Goal: Check status: Check status

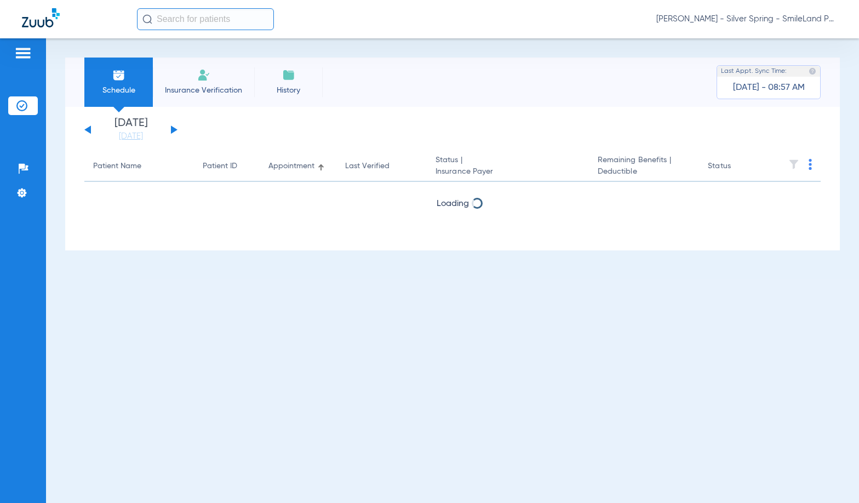
click at [172, 22] on input "text" at bounding box center [205, 19] width 137 height 22
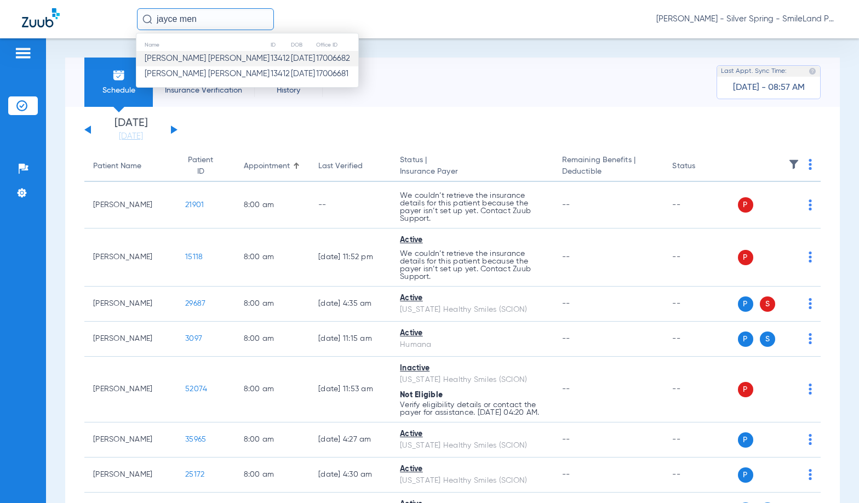
click at [215, 55] on span "[PERSON_NAME] [PERSON_NAME]" at bounding box center [207, 58] width 125 height 8
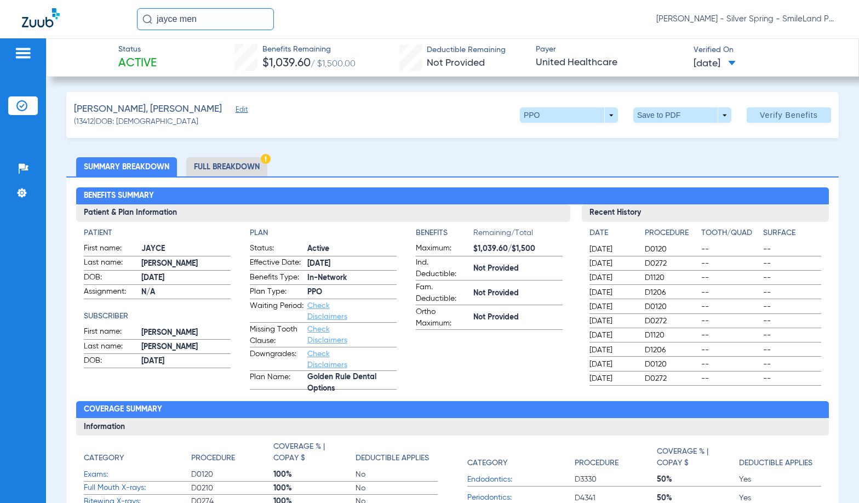
drag, startPoint x: 225, startPoint y: 24, endPoint x: 64, endPoint y: 21, distance: 161.0
click at [64, 21] on div "jayce men [PERSON_NAME] - Silver Spring - SmileLand PD" at bounding box center [429, 19] width 859 height 38
click at [229, 14] on input "[PERSON_NAME]" at bounding box center [205, 19] width 137 height 22
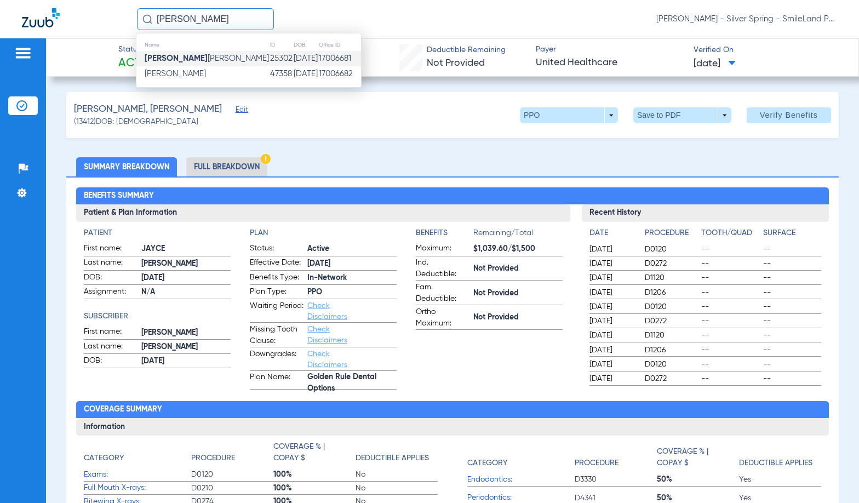
click at [218, 64] on td "[PERSON_NAME]" at bounding box center [202, 58] width 133 height 15
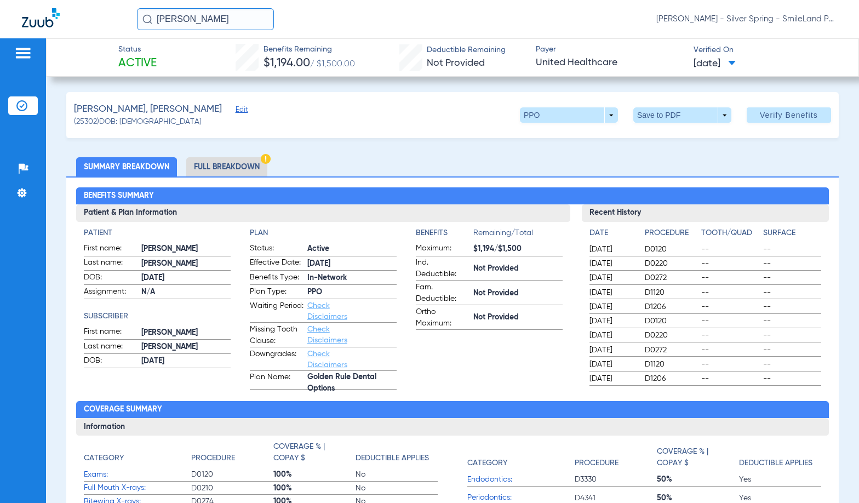
drag, startPoint x: 235, startPoint y: 23, endPoint x: -75, endPoint y: 36, distance: 310.8
click at [0, 36] on html "[PERSON_NAME] [PERSON_NAME] - Silver Spring - SmileLand PD Patients Insurance V…" at bounding box center [429, 251] width 859 height 503
click at [217, 16] on input "[PERSON_NAME] men" at bounding box center [205, 19] width 137 height 22
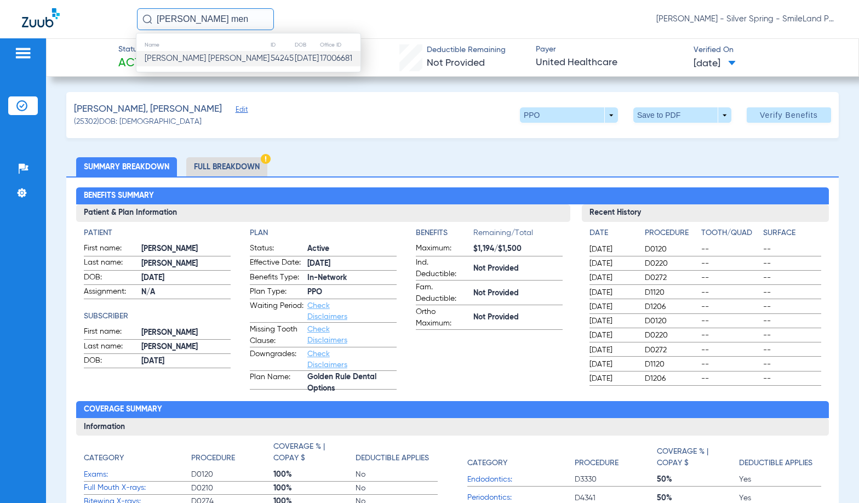
click at [203, 57] on span "[PERSON_NAME] [PERSON_NAME]" at bounding box center [207, 58] width 125 height 8
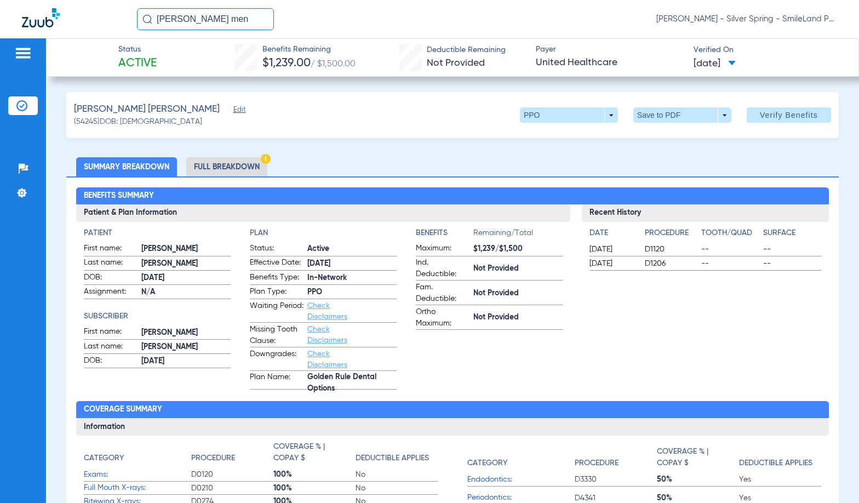
drag, startPoint x: 229, startPoint y: 26, endPoint x: 78, endPoint y: 15, distance: 151.5
click at [78, 15] on div "[PERSON_NAME] men [PERSON_NAME] - Silver Spring - SmileLand PD" at bounding box center [429, 19] width 859 height 38
click at [235, 25] on input "[PERSON_NAME]" at bounding box center [205, 19] width 137 height 22
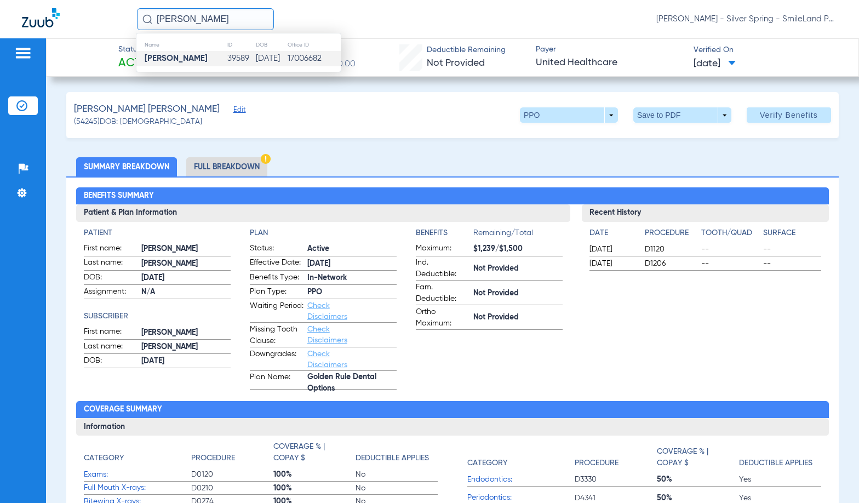
type input "[PERSON_NAME]"
click at [197, 53] on td "[PERSON_NAME]" at bounding box center [181, 58] width 90 height 15
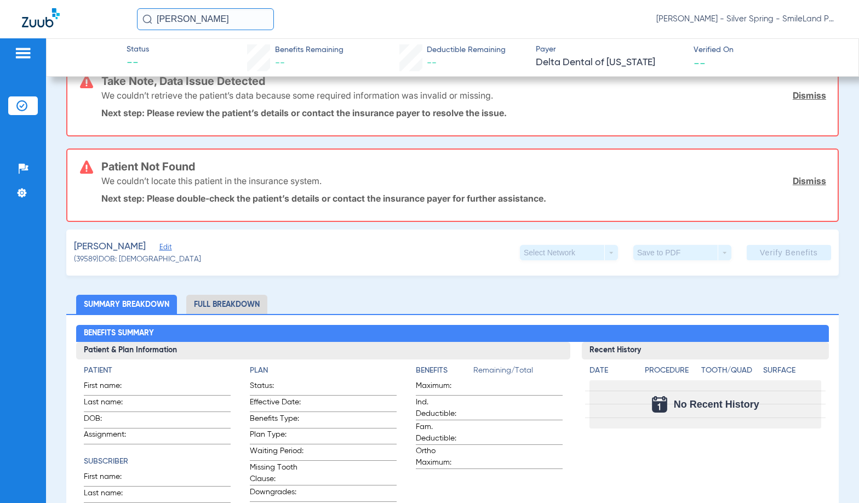
scroll to position [55, 0]
